Goal: Information Seeking & Learning: Learn about a topic

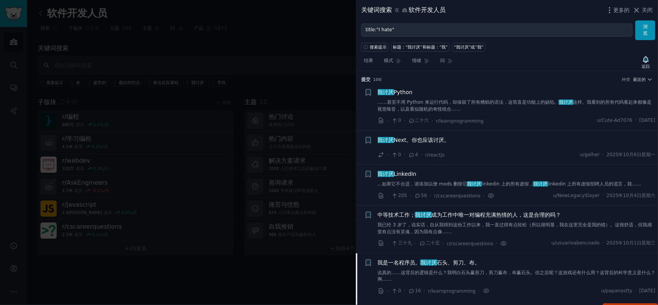
scroll to position [4419, 0]
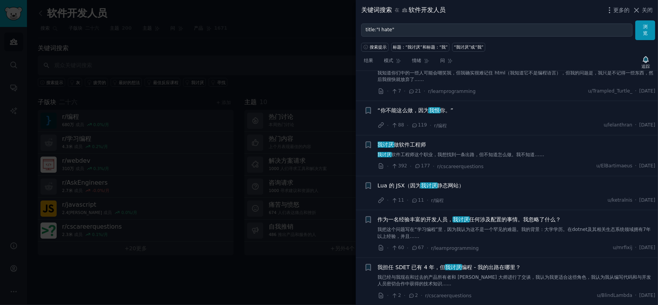
click at [495, 220] on font "任何涉及配置的事情。我忽略了什么？" at bounding box center [515, 219] width 92 height 6
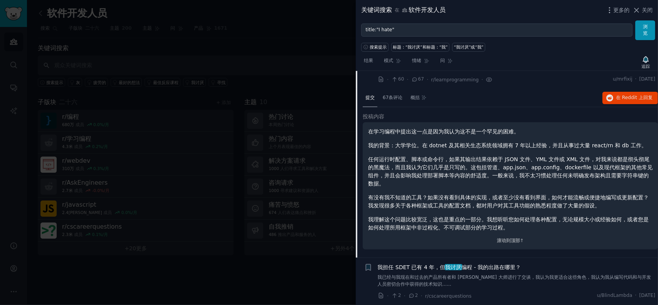
scroll to position [4472, 0]
click at [540, 98] on div "提交 67条评论 概括 在 Reddit 上 回复" at bounding box center [510, 98] width 295 height 19
click at [424, 216] on font "我理解这个问题比较宽泛，这也是重点的一部分。我想听听您如何处理各种配置，无论规模大小或经验如何，或者您是如何处理所用框架中非过程化、不可调试部分的学习过程。" at bounding box center [508, 223] width 281 height 14
click at [497, 240] on font "滚动到顶部↑" at bounding box center [510, 239] width 27 height 5
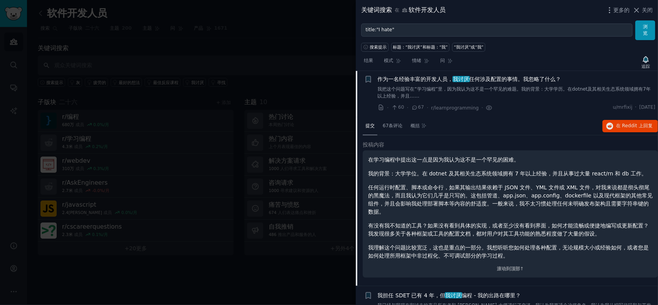
click at [506, 281] on div "投稿内容 在学习编程中提出这一点是因为我认为这不是一个罕见的困难。 我的背景：大学学位。在 dotnet 及其相关生态系统领域拥有 7 年以上经验，并且从事过…" at bounding box center [510, 213] width 295 height 145
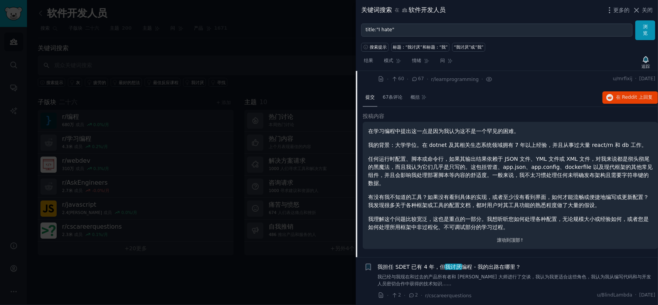
click at [459, 268] on font "我讨厌" at bounding box center [453, 267] width 16 height 6
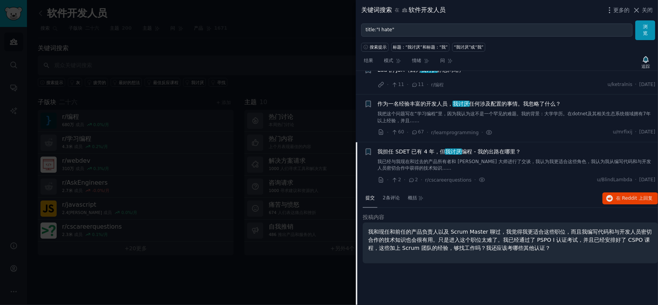
click at [315, 78] on div at bounding box center [329, 152] width 658 height 305
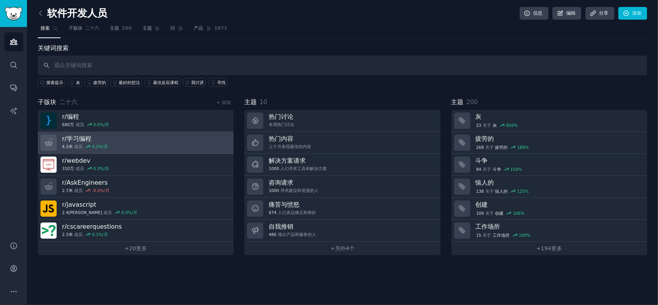
click at [92, 139] on h3 "r/ 学习编程" at bounding box center [85, 139] width 46 height 8
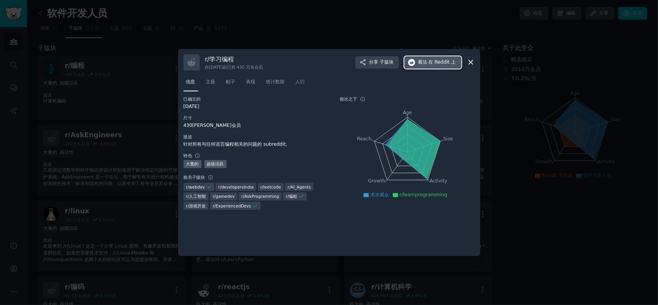
click at [441, 67] on button "看法 在 Reddit 上" at bounding box center [432, 62] width 57 height 12
